Goal: Task Accomplishment & Management: Use online tool/utility

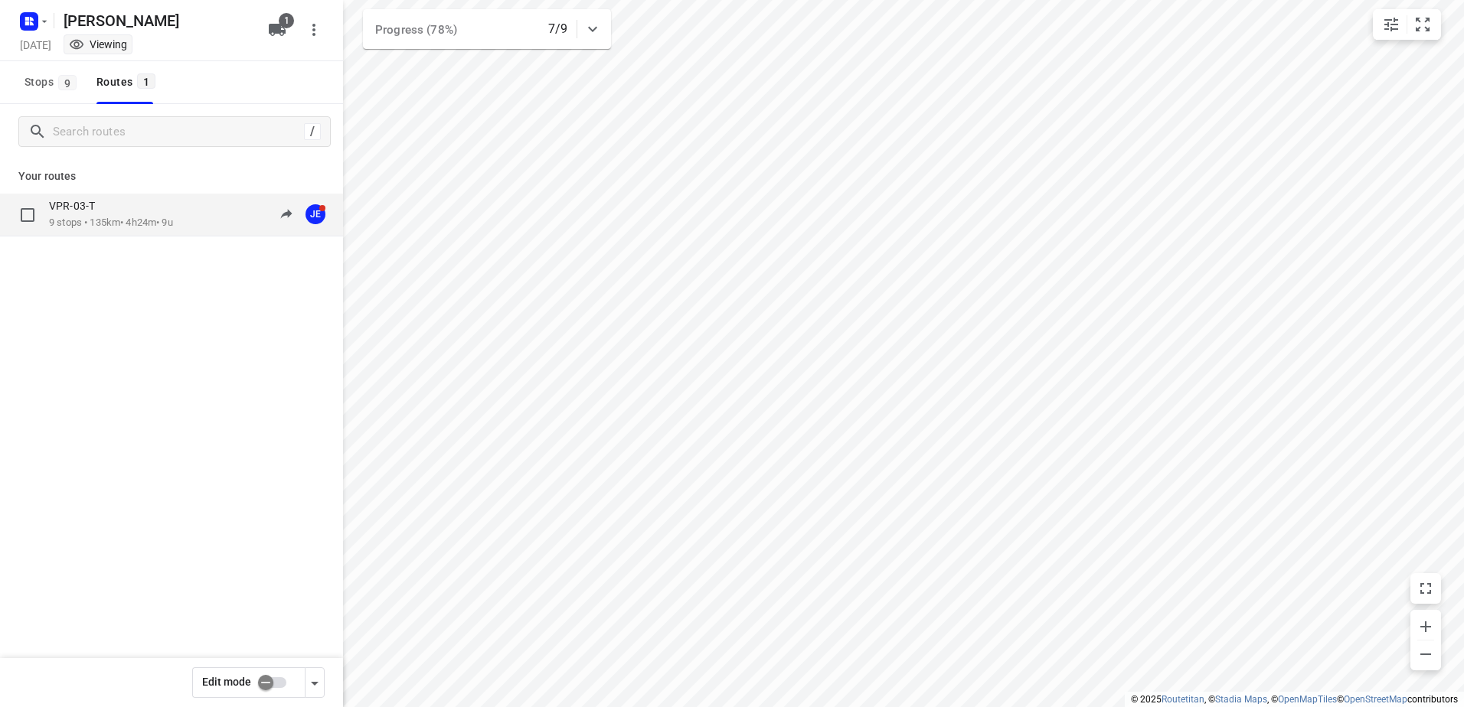
click at [100, 217] on p "9 stops • 135km • 4h24m • 9u" at bounding box center [111, 223] width 124 height 15
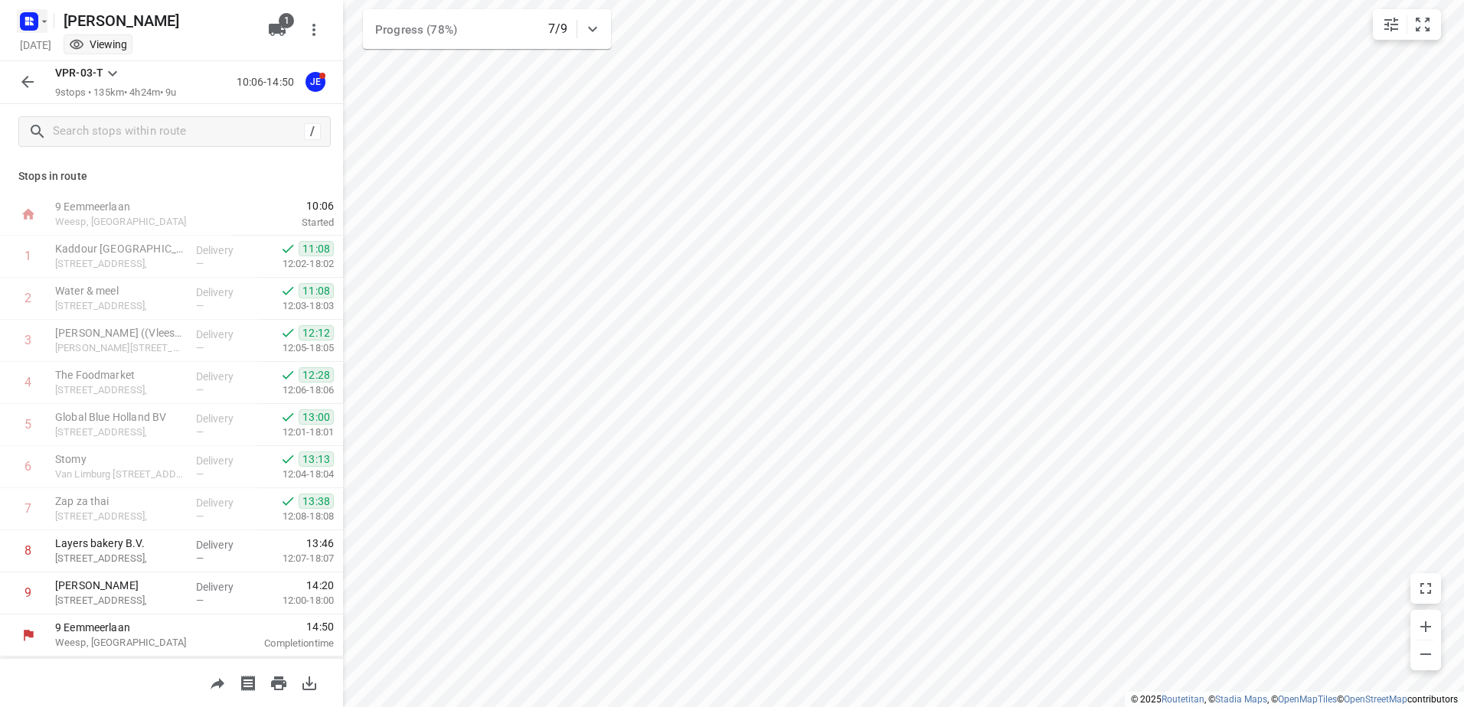
click at [45, 23] on icon "button" at bounding box center [44, 21] width 12 height 12
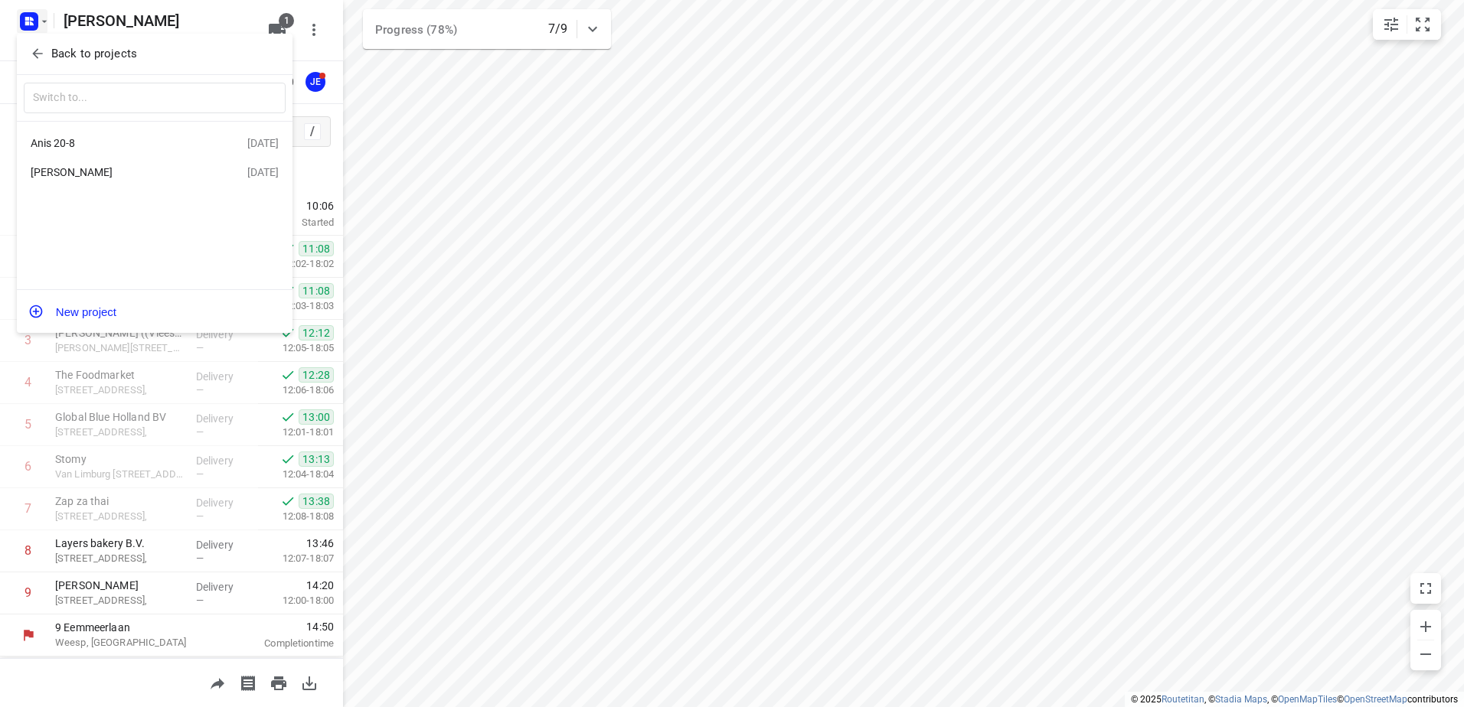
click at [73, 137] on div "Anis 20-8" at bounding box center [119, 143] width 176 height 12
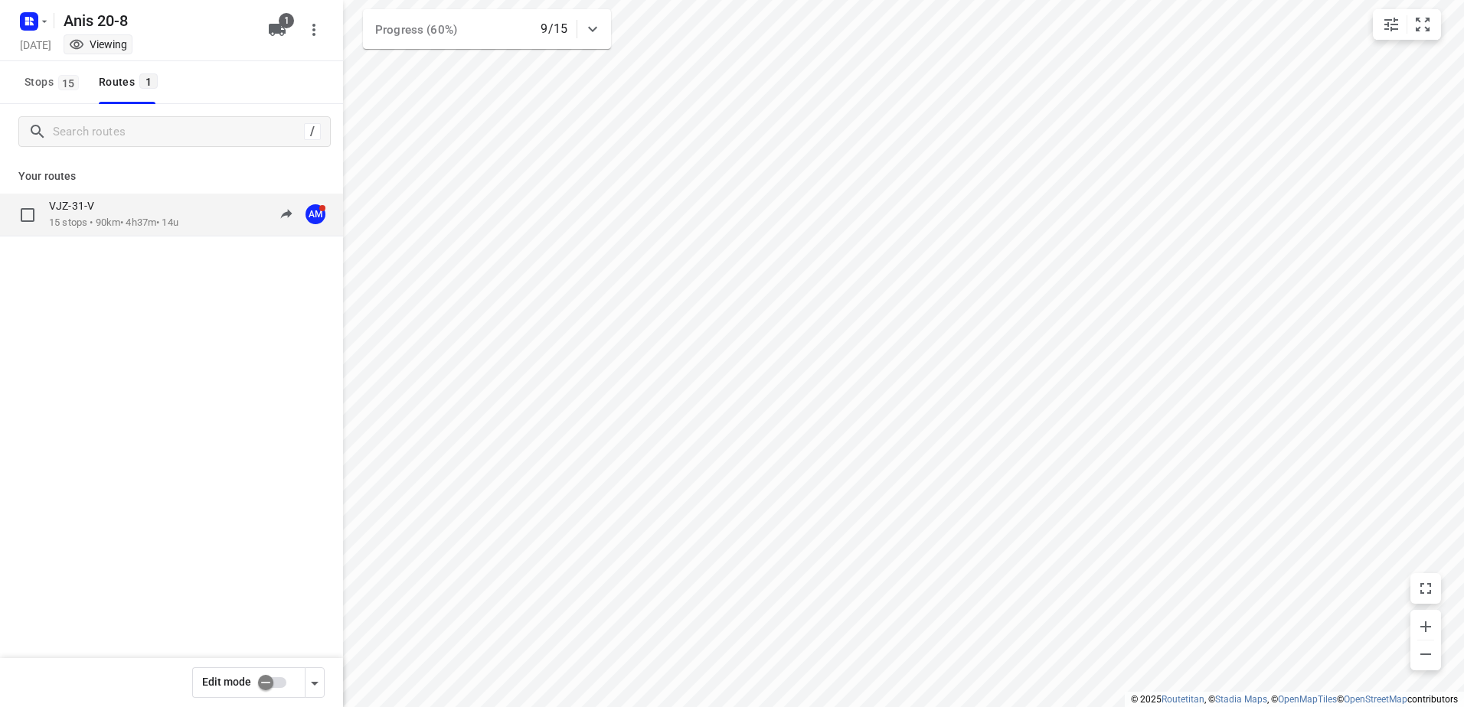
click at [96, 217] on p "15 stops • 90km • 4h37m • 14u" at bounding box center [113, 223] width 129 height 15
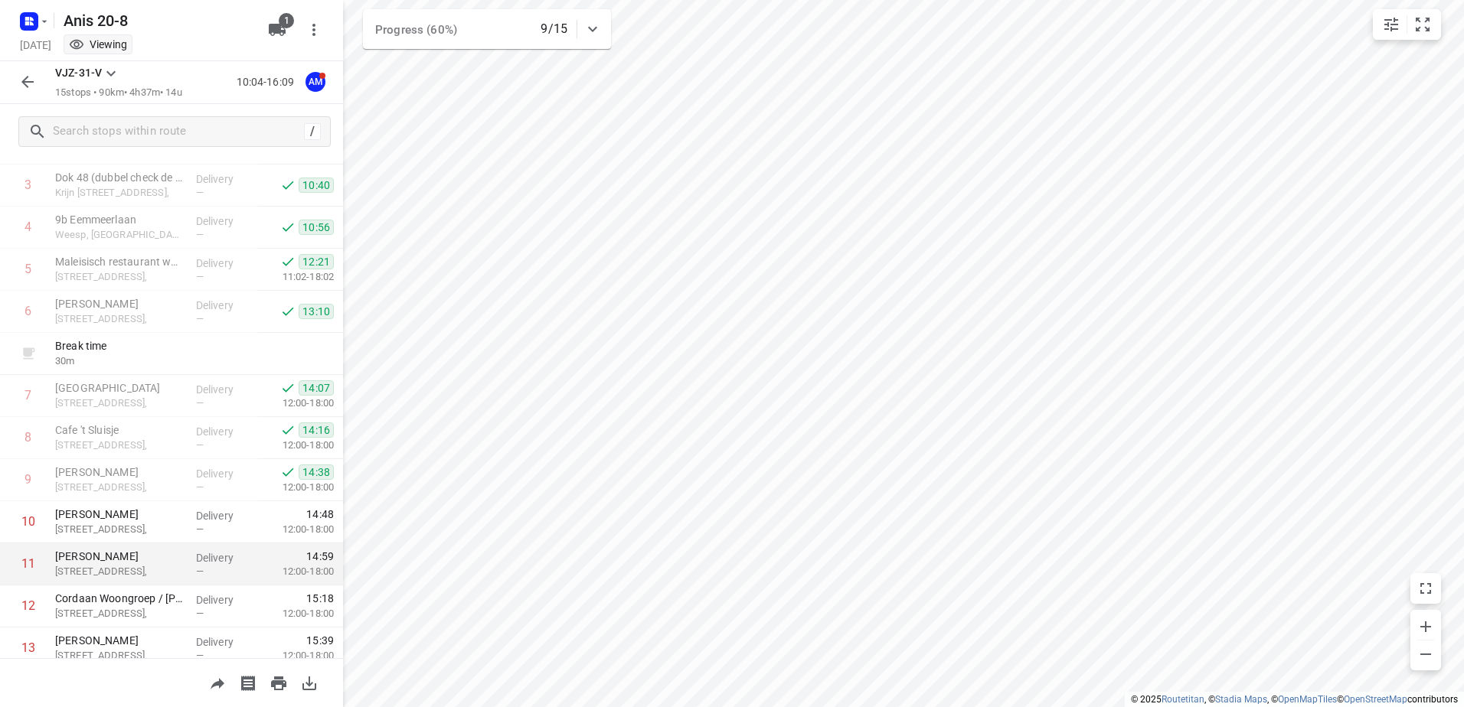
scroll to position [293, 0]
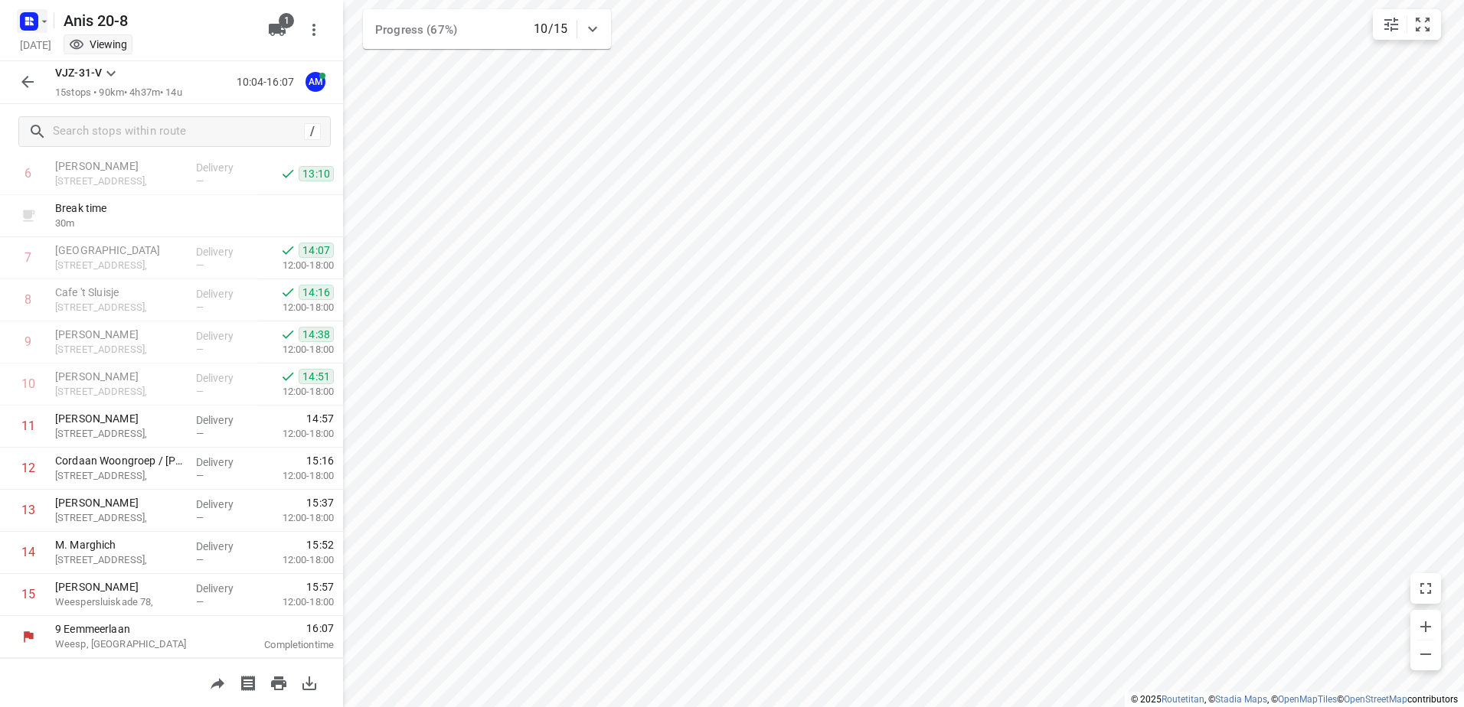
click at [46, 25] on icon "button" at bounding box center [44, 21] width 12 height 12
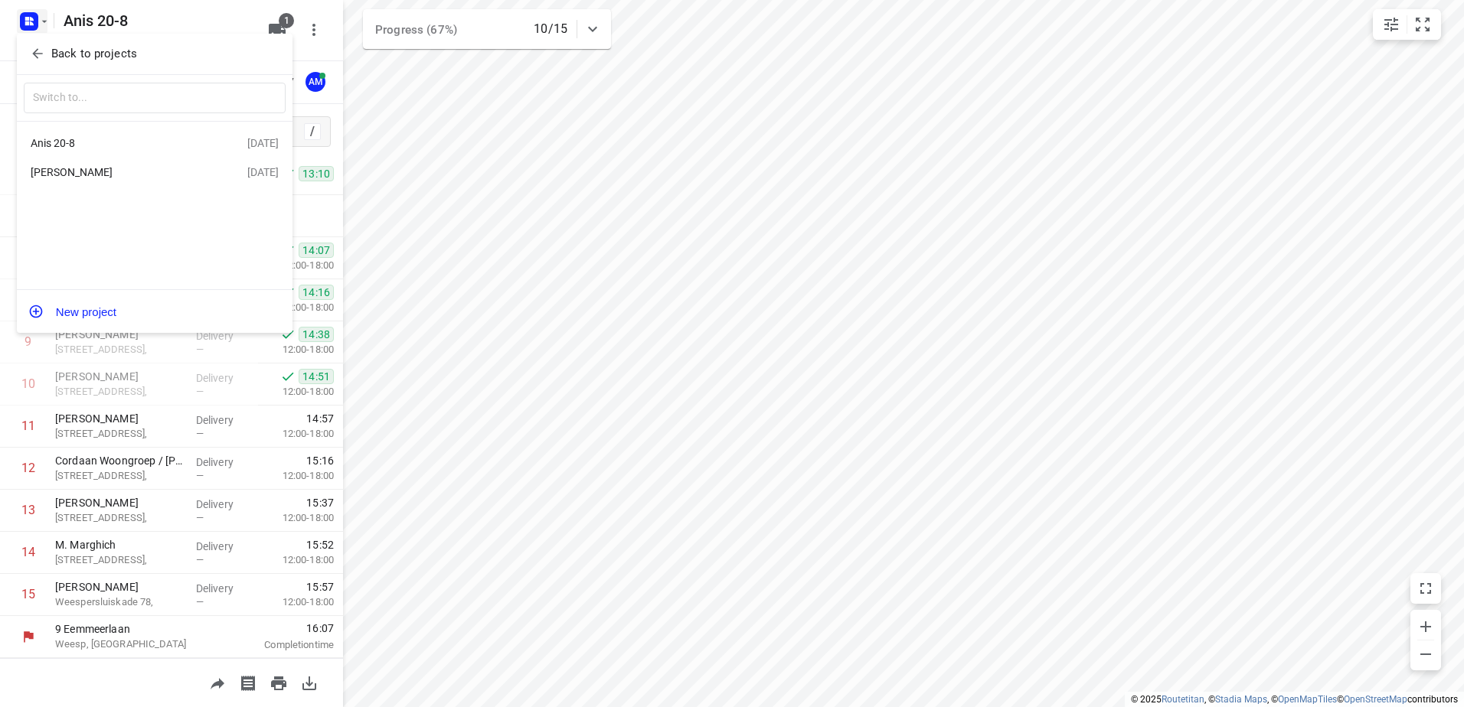
click at [52, 173] on div "[PERSON_NAME]" at bounding box center [119, 172] width 176 height 12
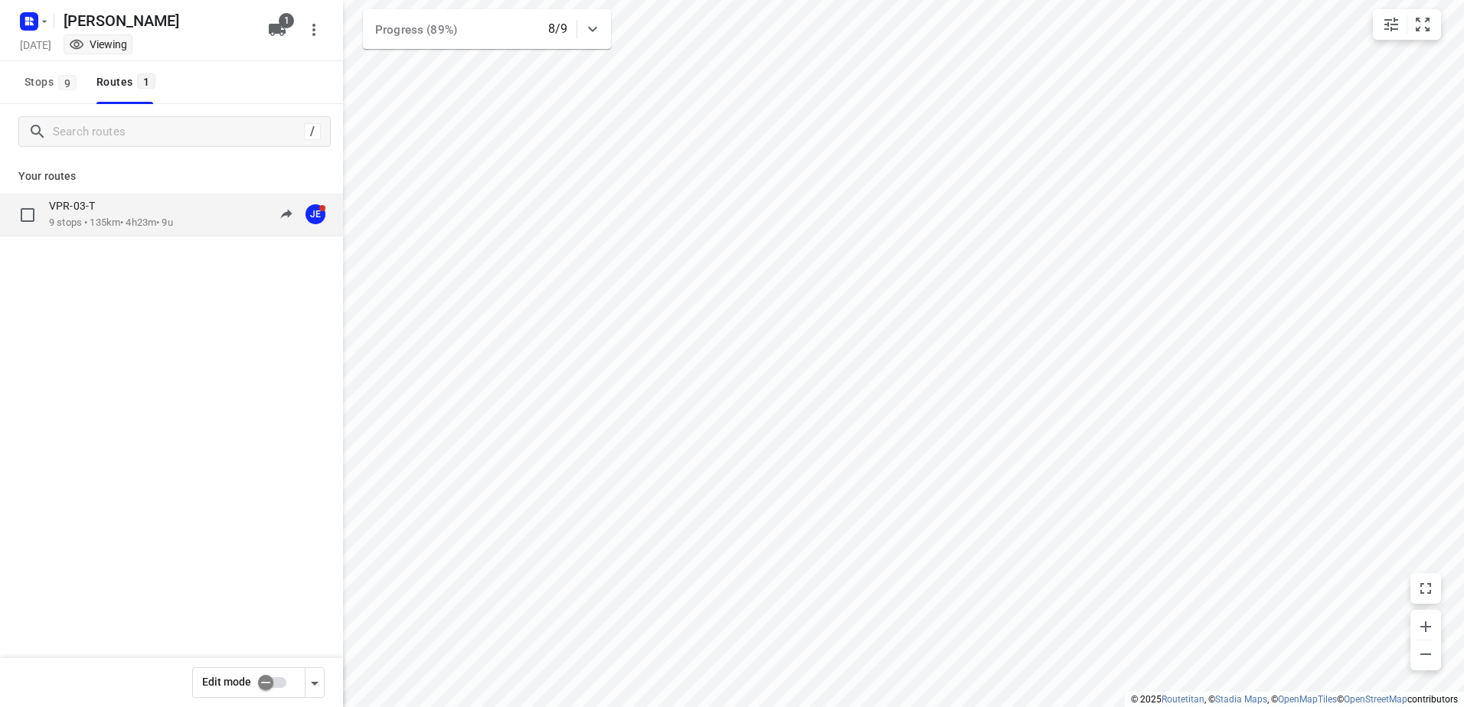
click at [116, 219] on p "9 stops • 135km • 4h23m • 9u" at bounding box center [111, 223] width 124 height 15
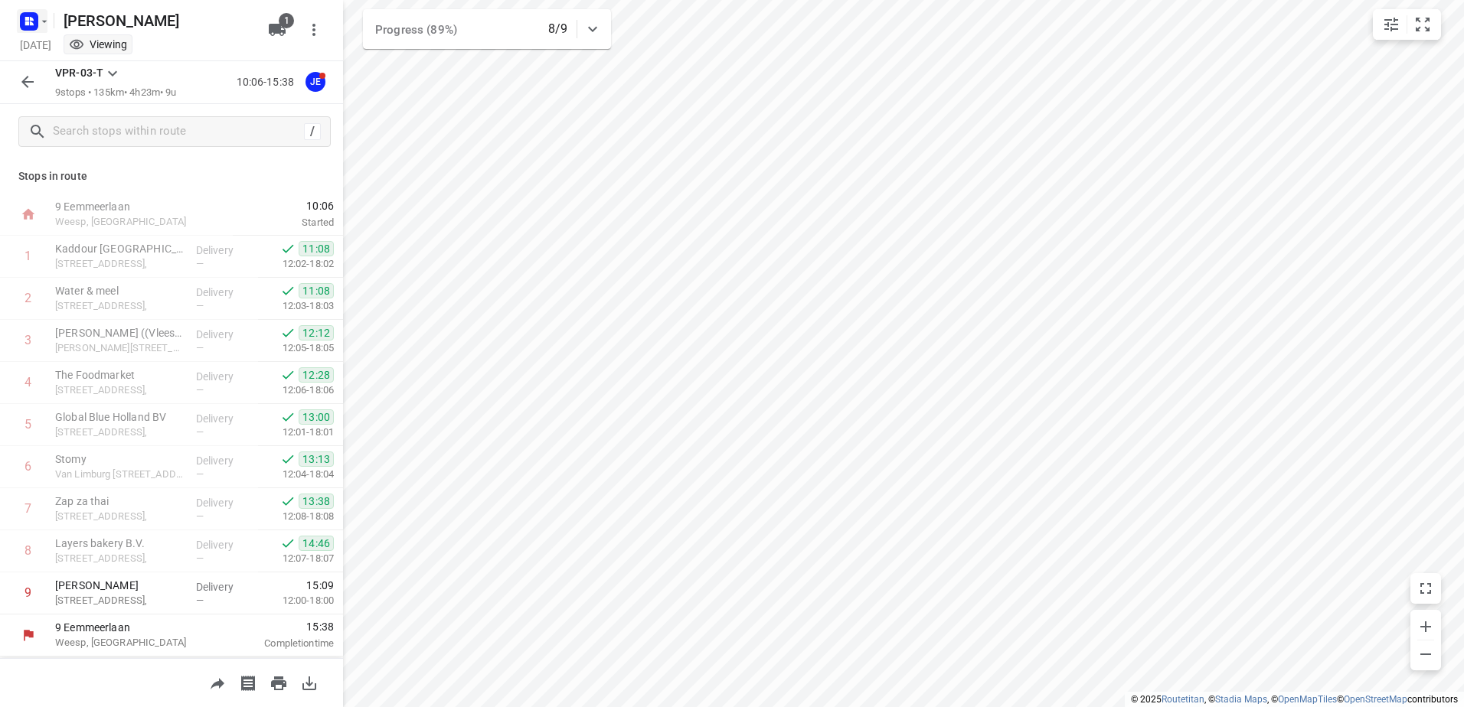
click at [46, 21] on icon "button" at bounding box center [44, 21] width 12 height 12
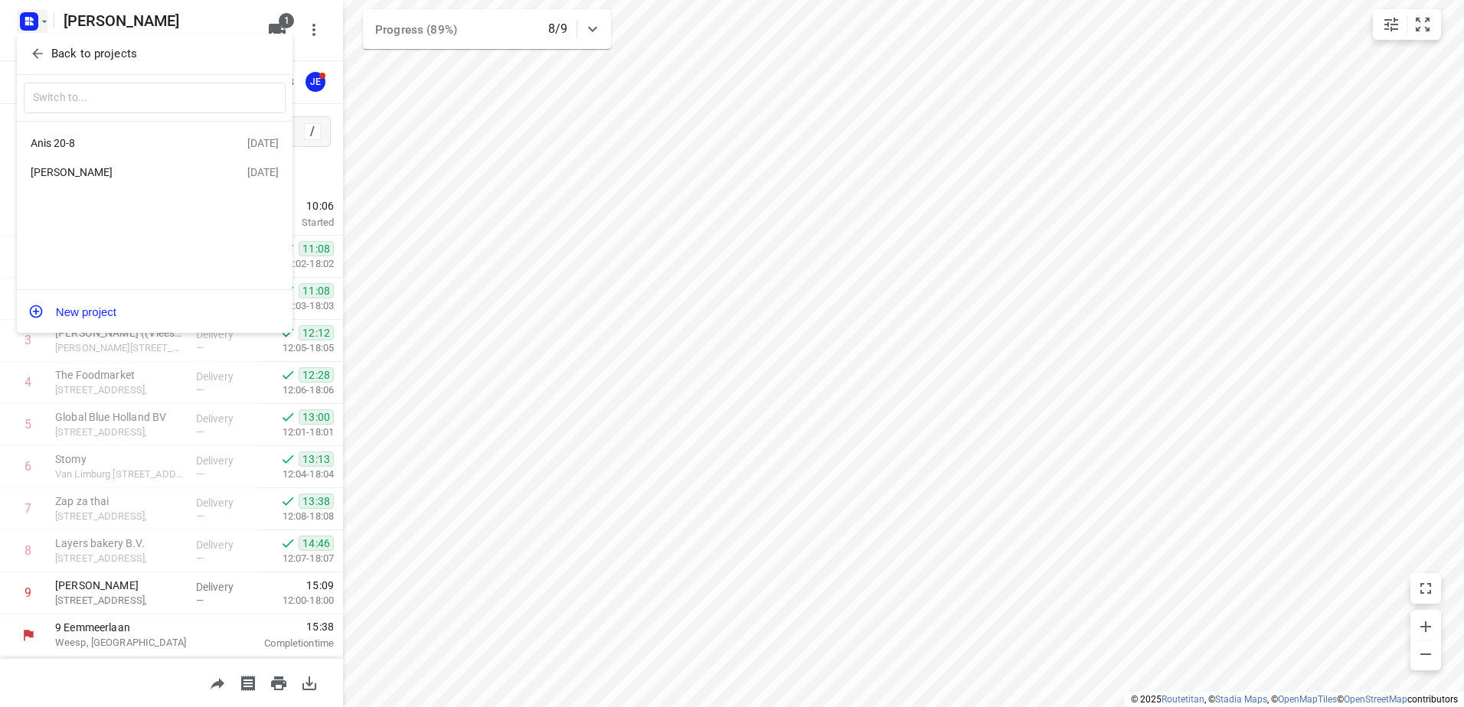
click at [67, 146] on div "Anis 20-8" at bounding box center [119, 143] width 176 height 12
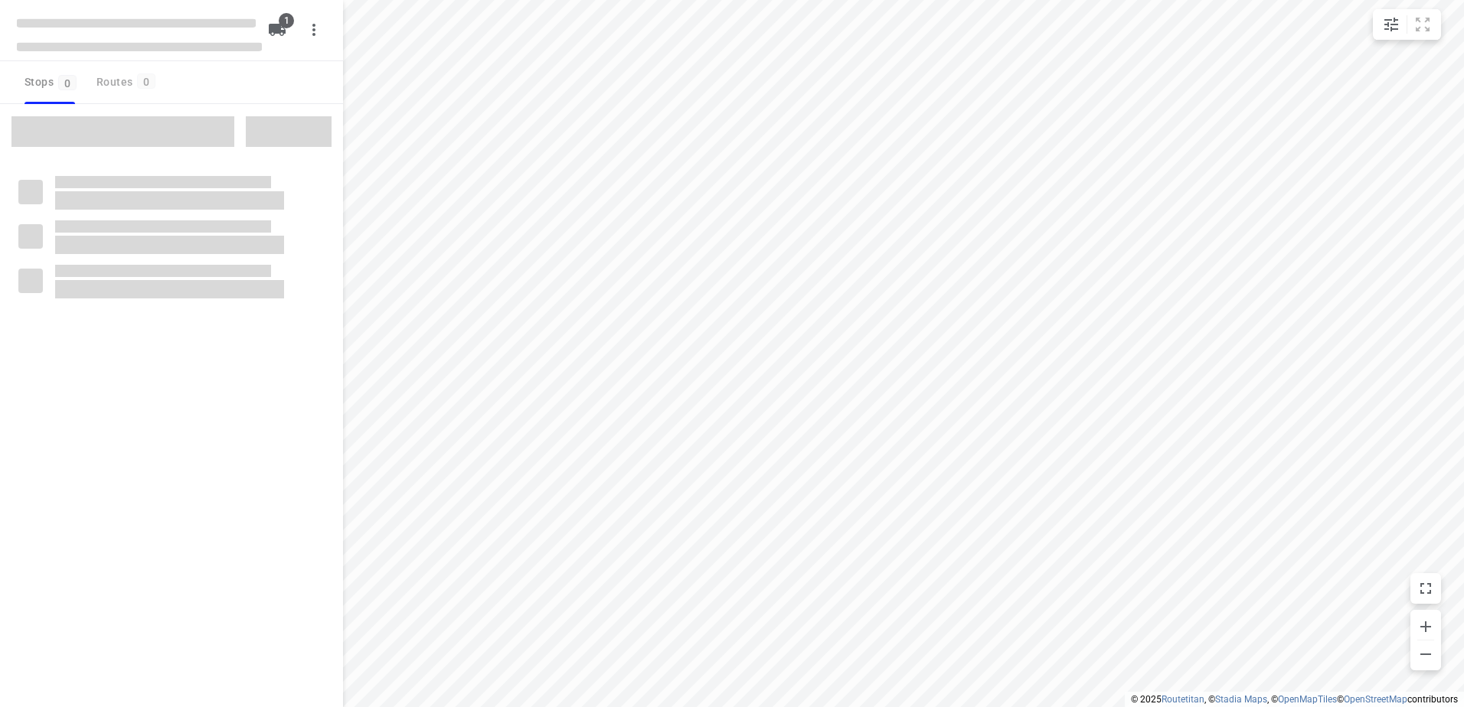
type input "distance"
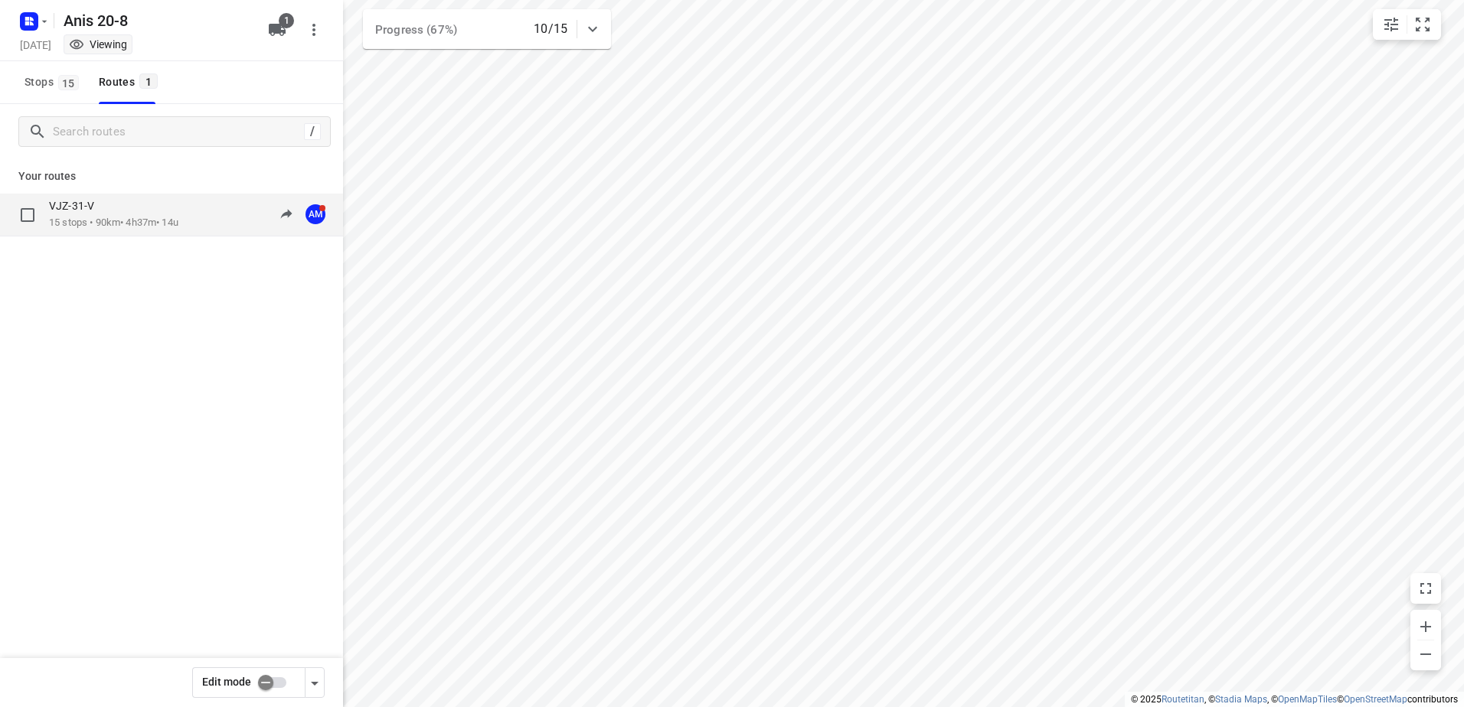
click at [80, 217] on p "15 stops • 90km • 4h37m • 14u" at bounding box center [113, 223] width 129 height 15
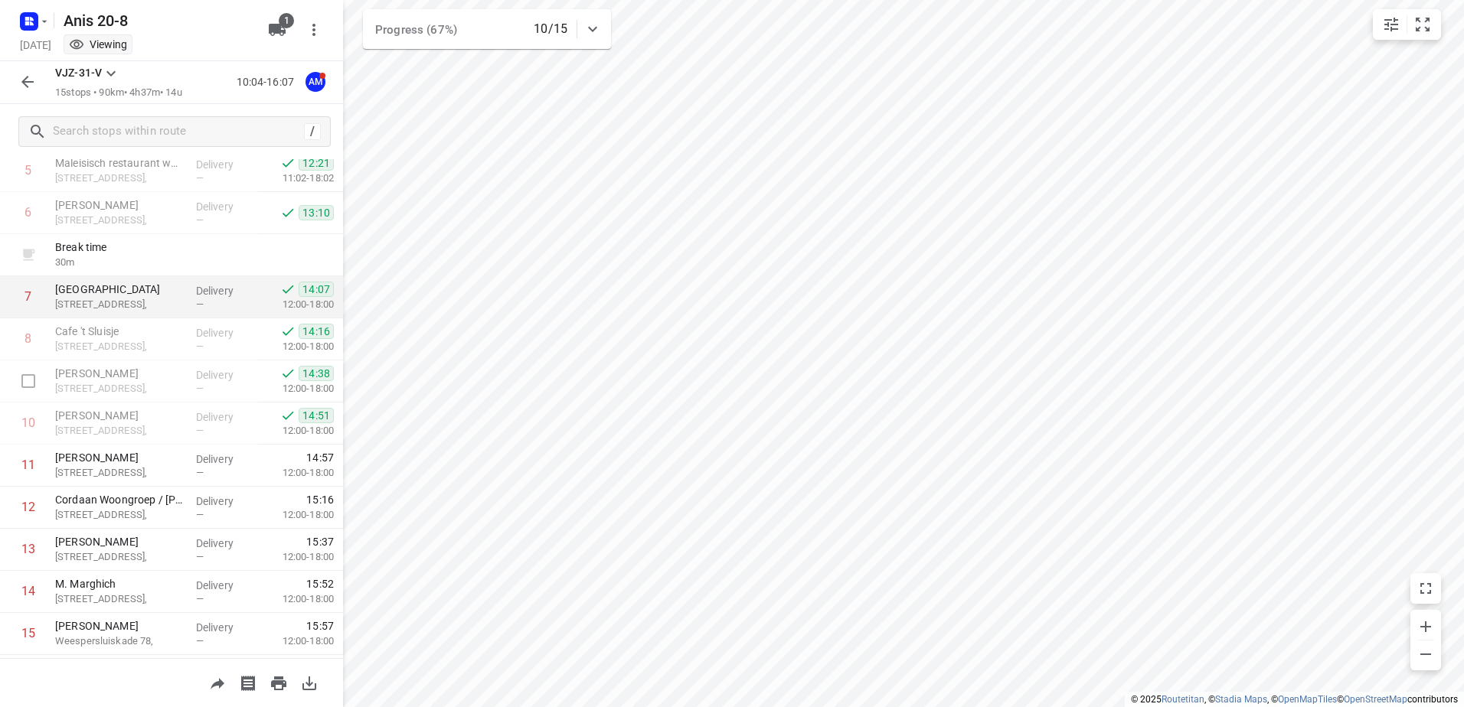
scroll to position [217, 0]
